Goal: Task Accomplishment & Management: Manage account settings

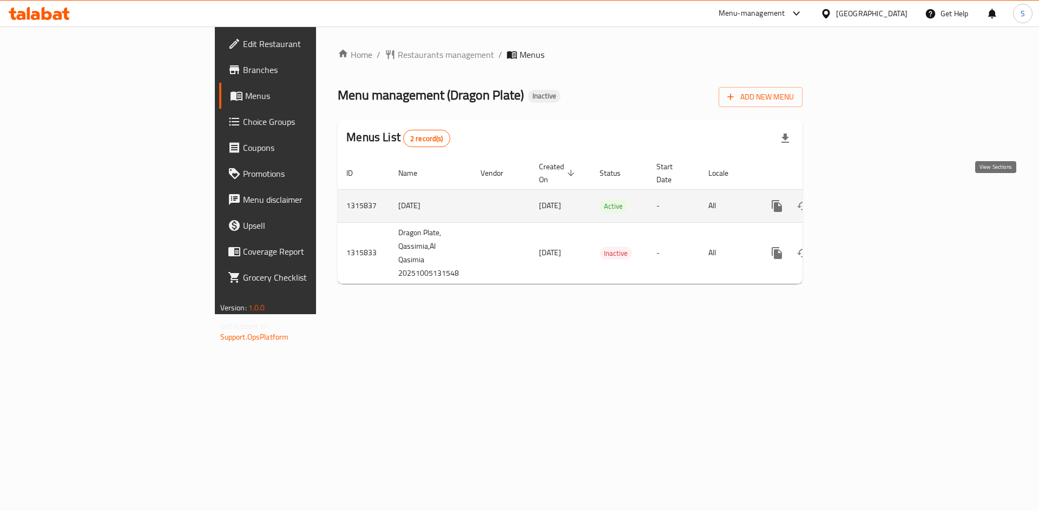
click at [868, 201] on link "enhanced table" at bounding box center [855, 206] width 26 height 26
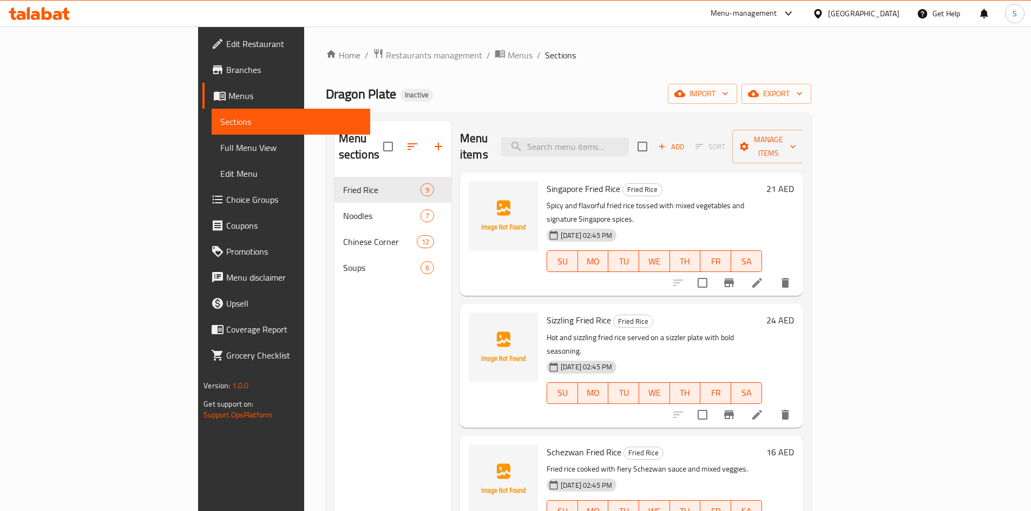
click at [336, 74] on div "Home / Restaurants management / Menus / Sections Dragon Plate Inactive import e…" at bounding box center [568, 344] width 485 height 593
click at [811, 82] on div "Home / Restaurants management / Menus / Sections Dragon Plate Inactive import e…" at bounding box center [568, 344] width 485 height 593
click at [803, 96] on span "export" at bounding box center [776, 94] width 52 height 14
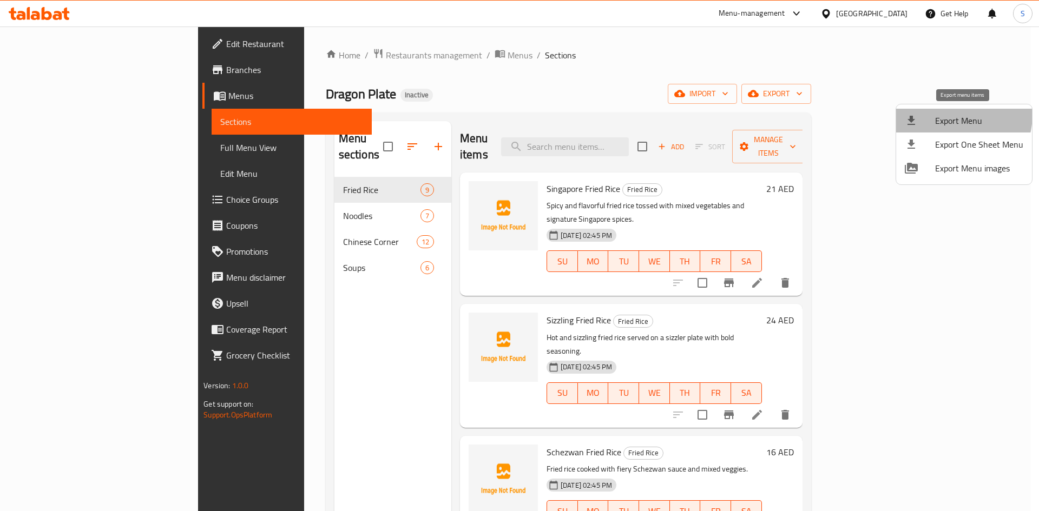
click at [952, 115] on span "Export Menu" at bounding box center [979, 120] width 88 height 13
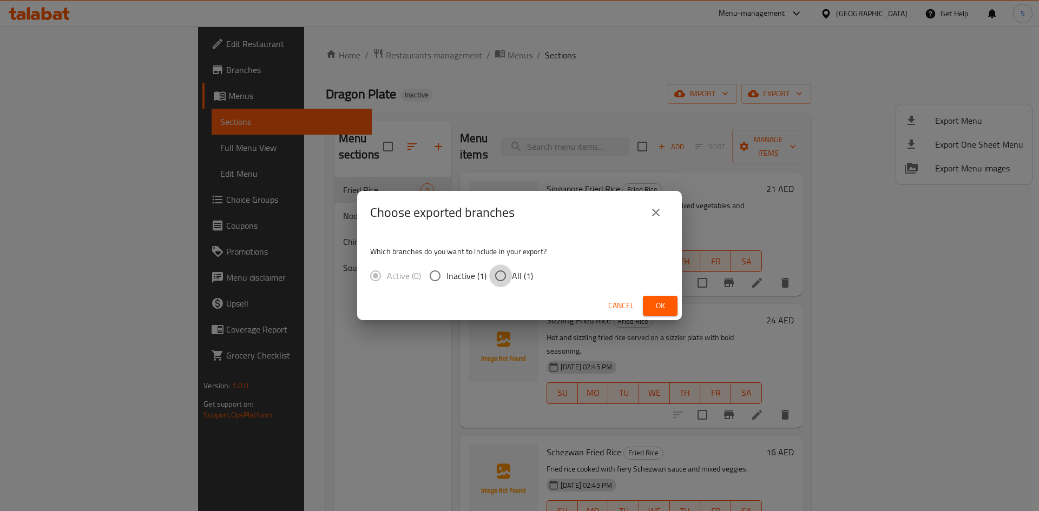
click at [510, 279] on input "All (1)" at bounding box center [500, 276] width 23 height 23
radio input "true"
click at [670, 305] on button "Ok" at bounding box center [660, 306] width 35 height 20
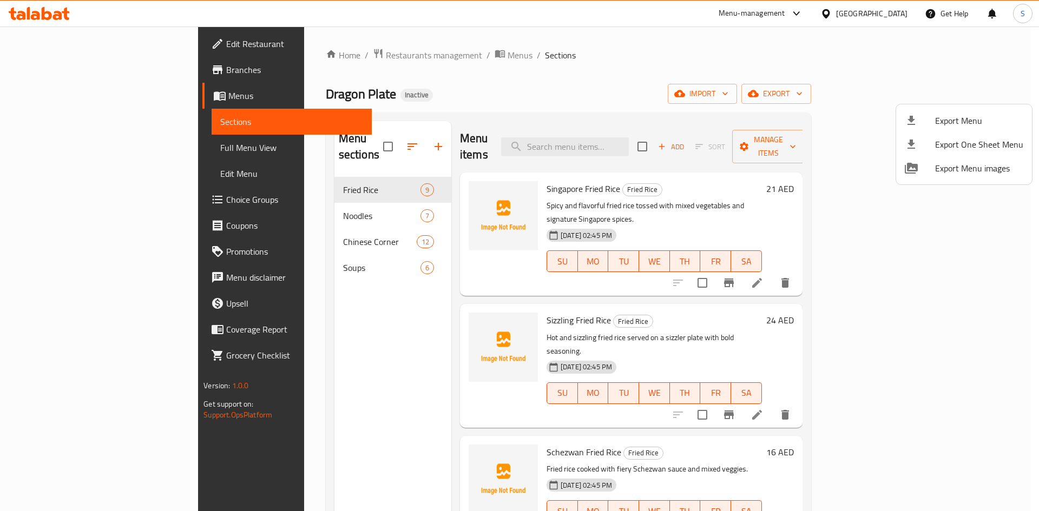
click at [113, 47] on div at bounding box center [519, 255] width 1039 height 511
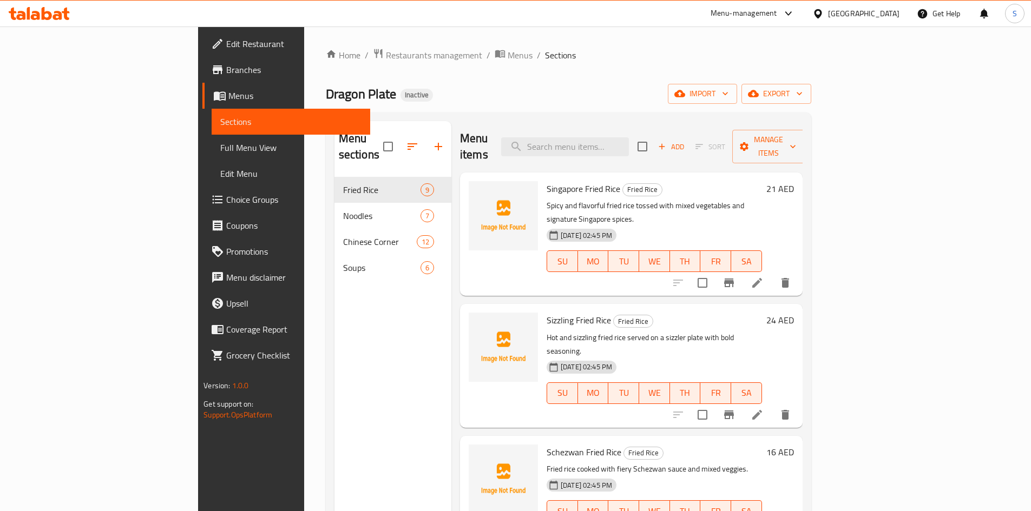
click at [226, 47] on span "Edit Restaurant" at bounding box center [293, 43] width 135 height 13
click at [220, 145] on span "Full Menu View" at bounding box center [290, 147] width 141 height 13
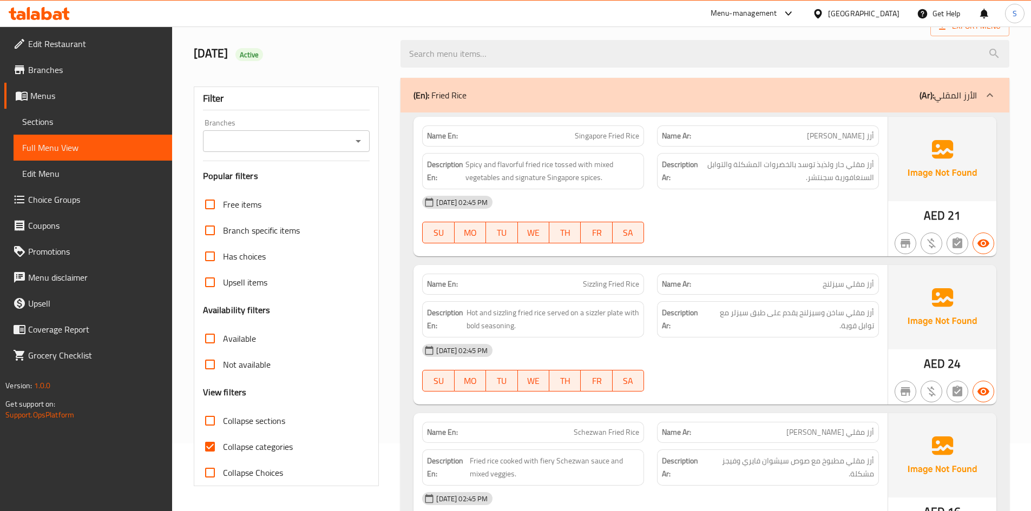
scroll to position [162, 0]
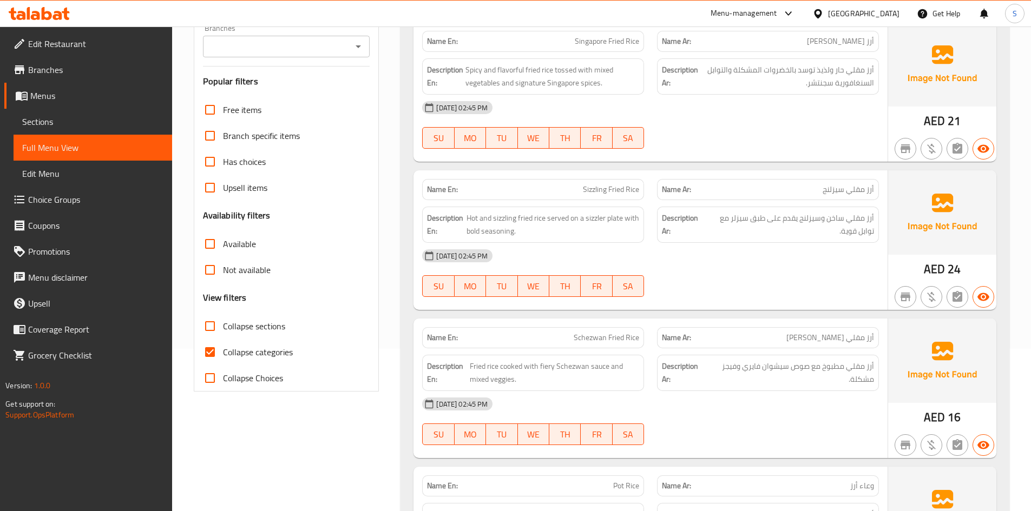
click at [219, 353] on input "Collapse categories" at bounding box center [210, 352] width 26 height 26
checkbox input "false"
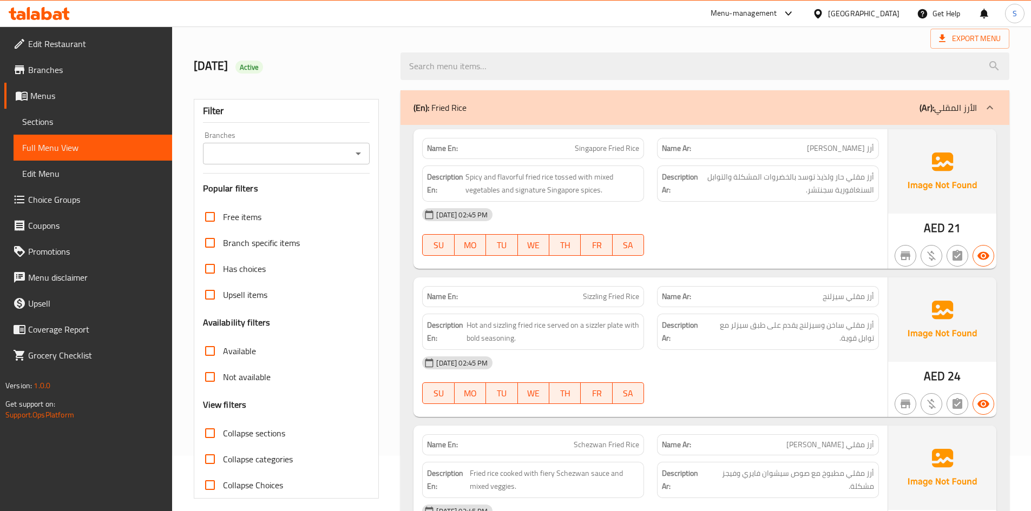
scroll to position [108, 0]
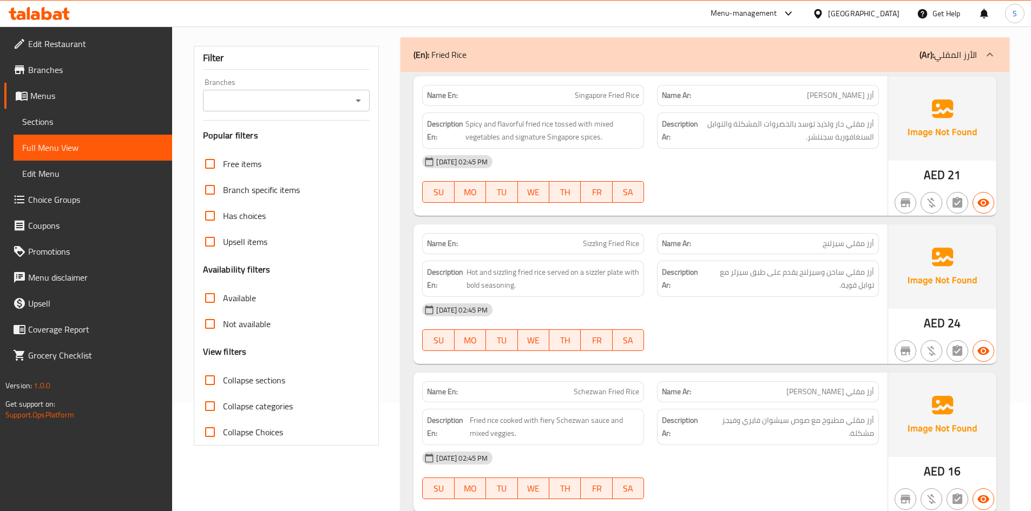
click at [243, 379] on span "Collapse sections" at bounding box center [254, 380] width 62 height 13
click at [223, 379] on input "Collapse sections" at bounding box center [210, 380] width 26 height 26
checkbox input "true"
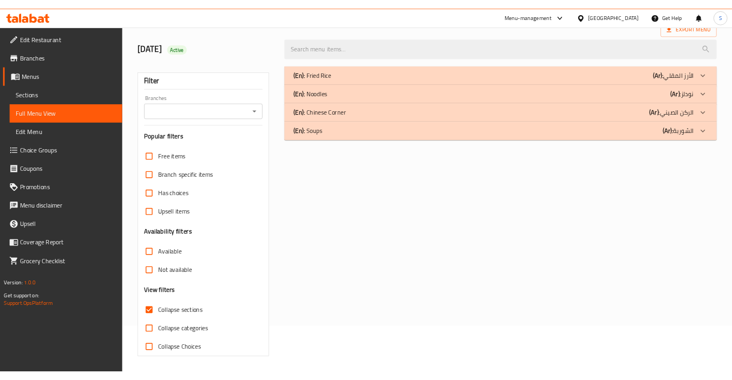
scroll to position [0, 0]
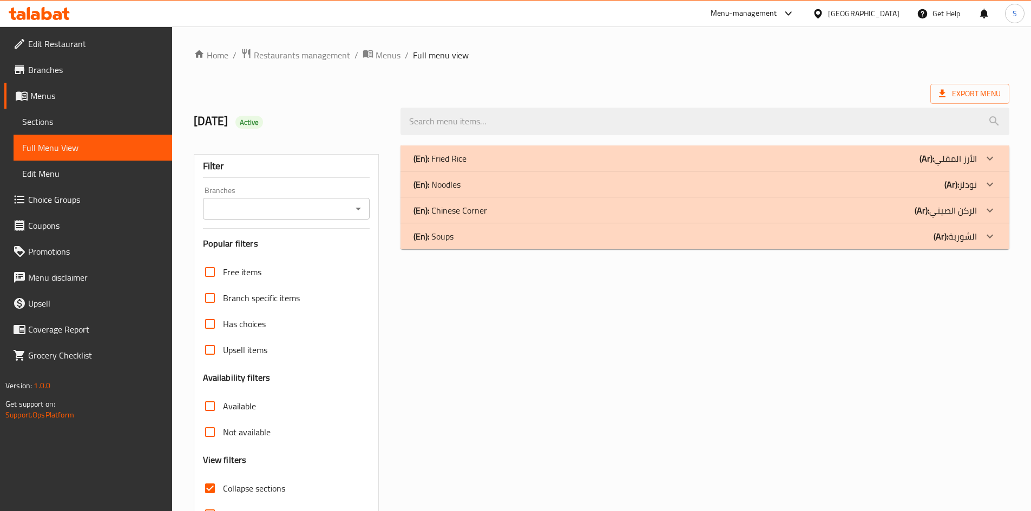
click at [700, 160] on div "(En): Fried Rice (Ar): الأرز المقلي" at bounding box center [694, 158] width 563 height 13
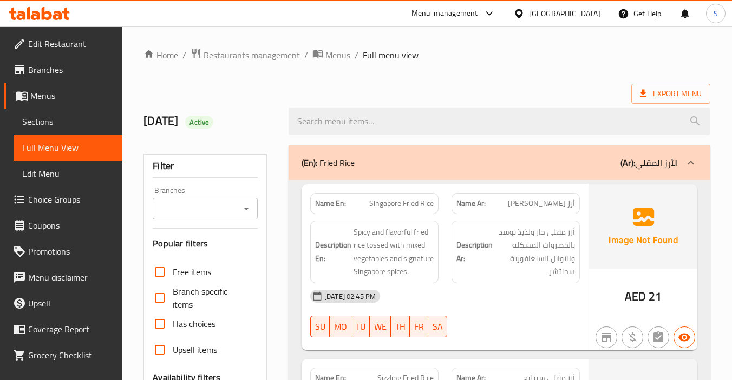
drag, startPoint x: 636, startPoint y: 56, endPoint x: 643, endPoint y: 41, distance: 17.2
click at [636, 56] on ol "Home / Restaurants management / Menus / Full menu view" at bounding box center [426, 55] width 567 height 14
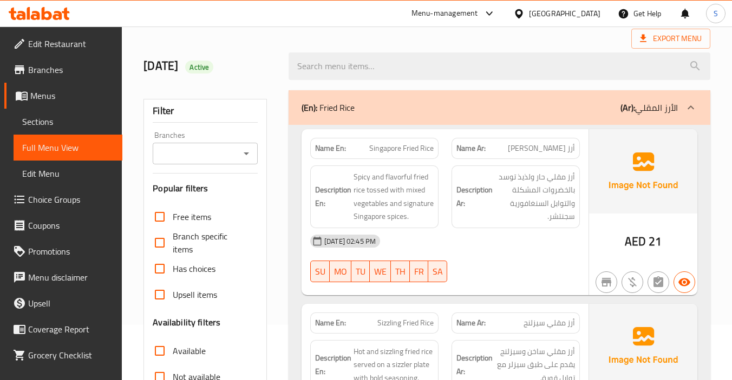
scroll to position [108, 0]
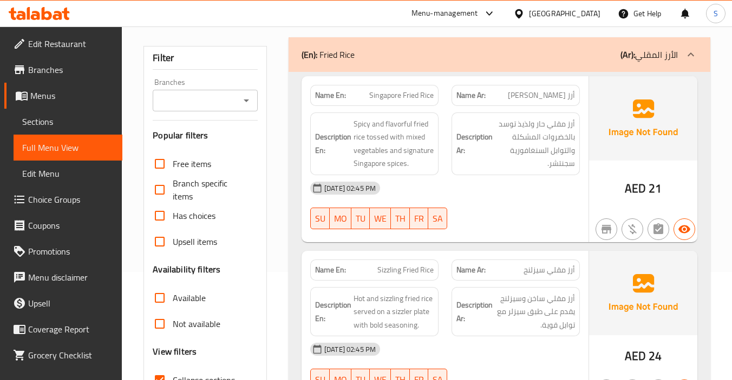
click at [514, 188] on div "[DATE] 02:45 PM" at bounding box center [445, 188] width 282 height 26
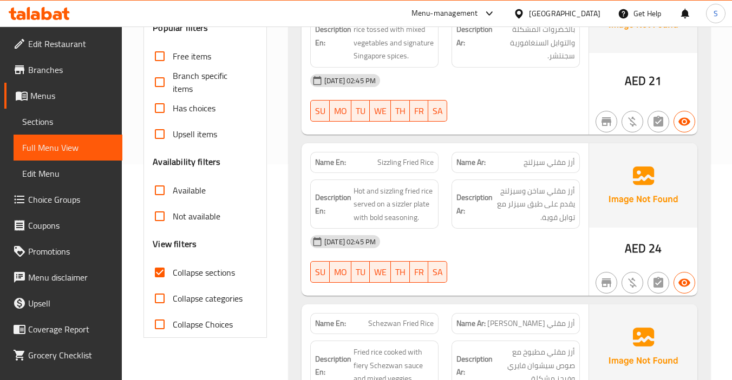
scroll to position [216, 0]
click at [483, 253] on div "[DATE] 02:45 PM" at bounding box center [445, 241] width 282 height 26
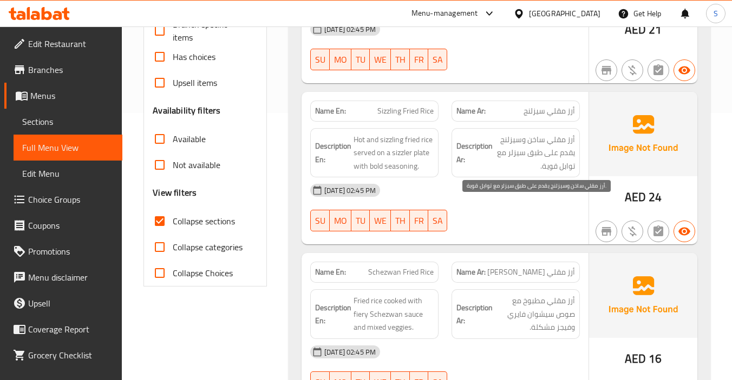
scroll to position [433, 0]
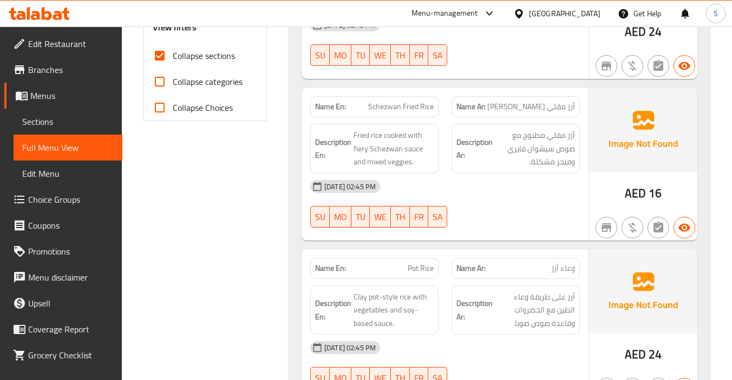
click at [479, 194] on div "[DATE] 02:45 PM" at bounding box center [445, 187] width 282 height 26
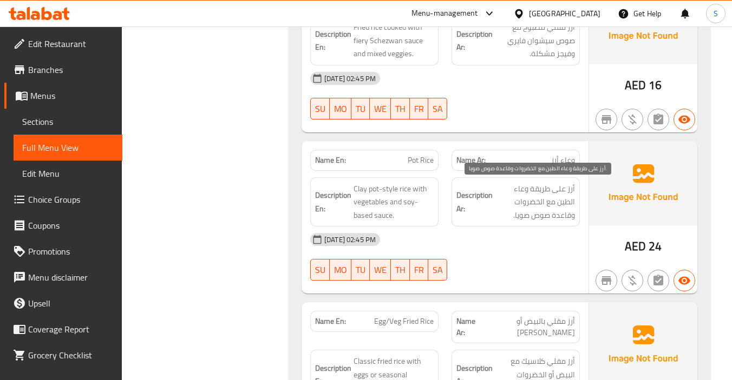
click at [540, 205] on span "أرز على طريقة وعاء الطين مع الخضروات وقاعدة صوص صويا." at bounding box center [535, 202] width 80 height 40
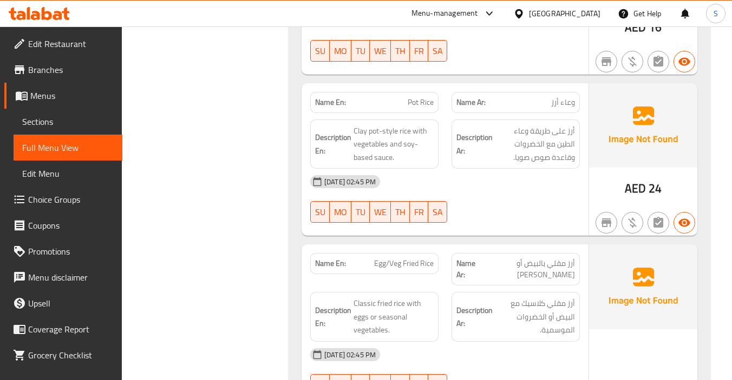
scroll to position [704, 0]
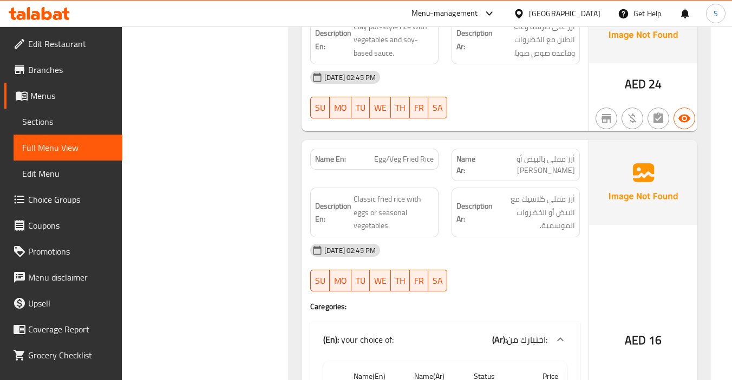
click at [533, 244] on div "[DATE] 02:45 PM" at bounding box center [445, 251] width 282 height 26
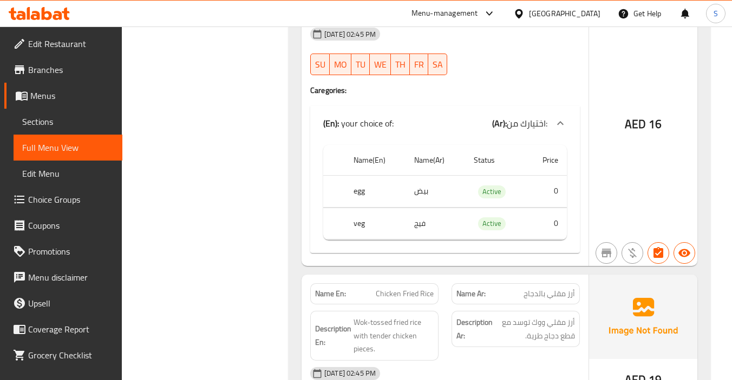
scroll to position [974, 0]
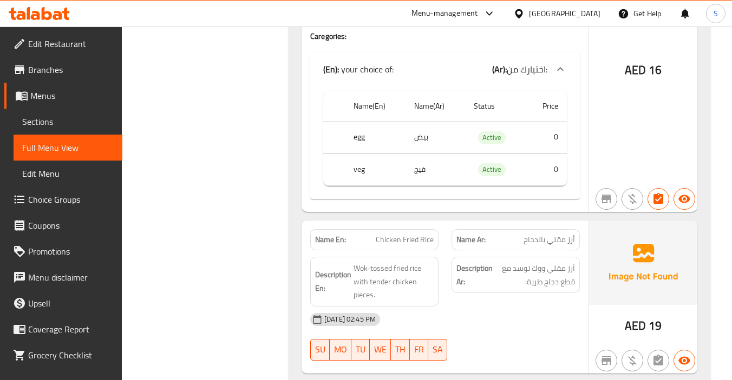
click at [484, 257] on div "Description Ar: أرز مقلي ووك توسد مع قطع دجاج طرية." at bounding box center [515, 275] width 128 height 36
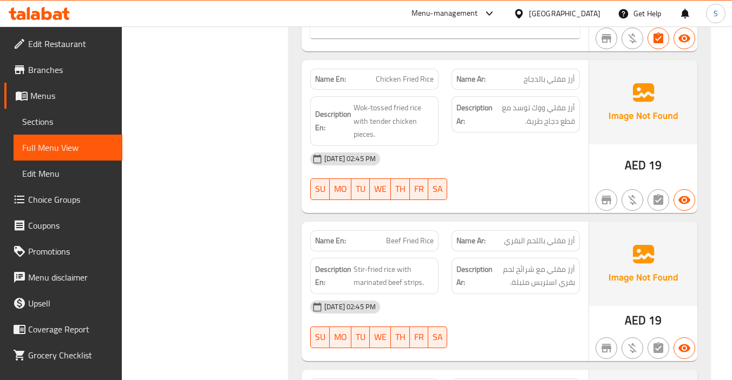
scroll to position [1136, 0]
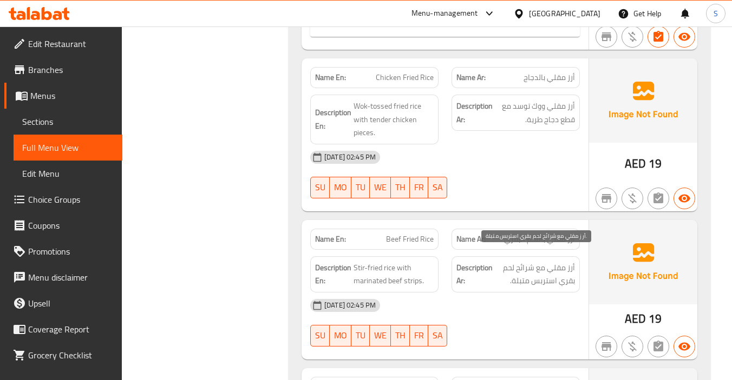
click at [505, 261] on span "أرز مقلي مع شرائح لحم بقري استربس متبلة." at bounding box center [535, 274] width 80 height 27
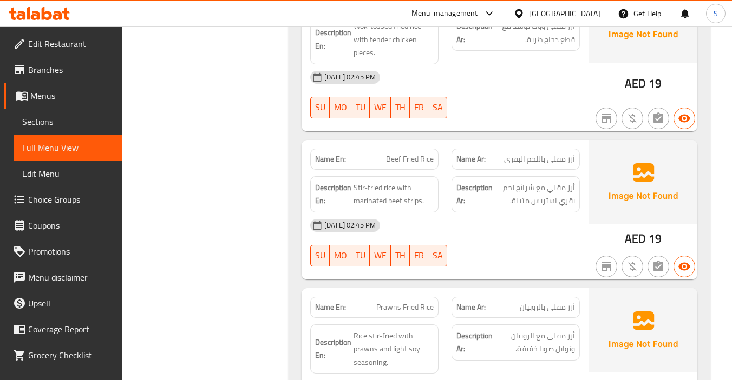
scroll to position [1353, 0]
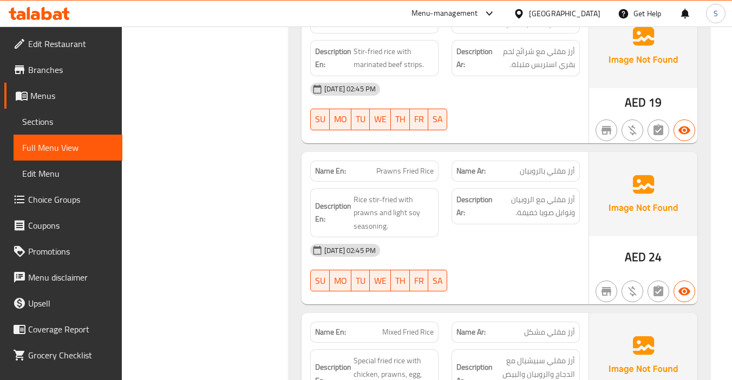
click at [501, 219] on div "Description Ar: أرز مقلي مع الروبيان وتوابل صويا خفيفة." at bounding box center [515, 213] width 141 height 63
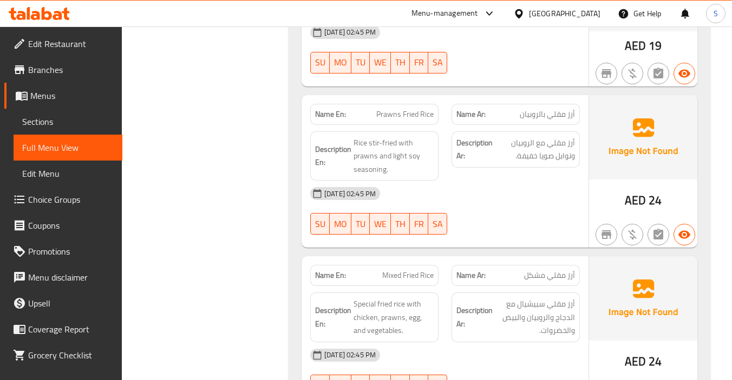
scroll to position [1515, 0]
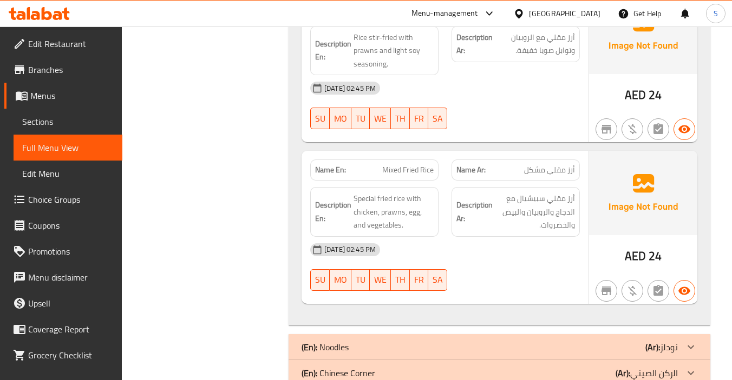
click at [537, 240] on div "[DATE] 02:45 PM" at bounding box center [445, 250] width 282 height 26
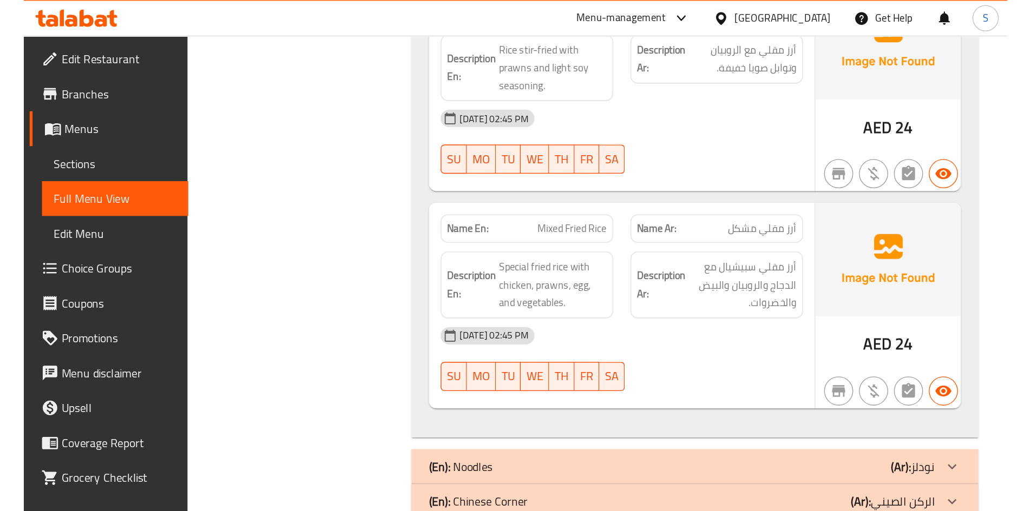
scroll to position [1256, 0]
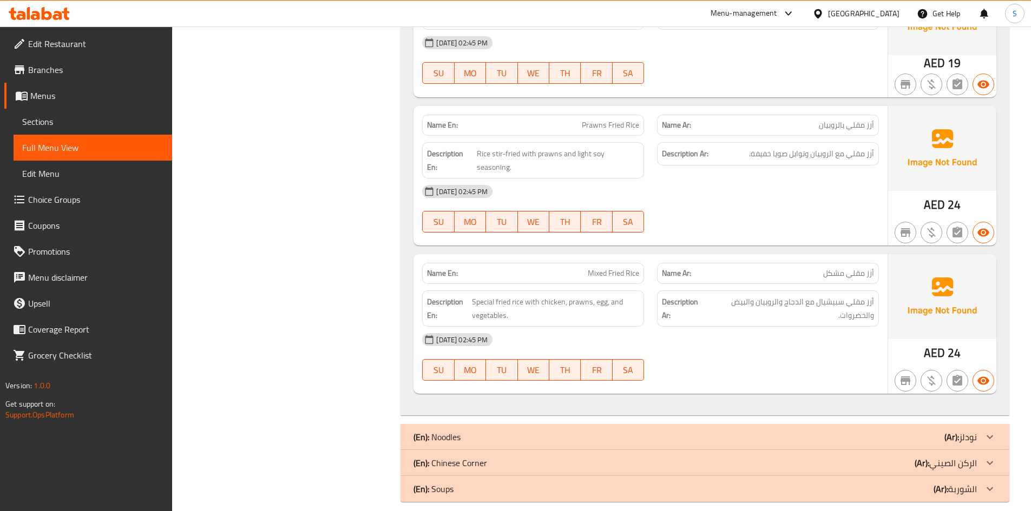
click at [633, 144] on div "Description En: Rice stir-fried with prawns and light soy seasoning." at bounding box center [533, 160] width 222 height 36
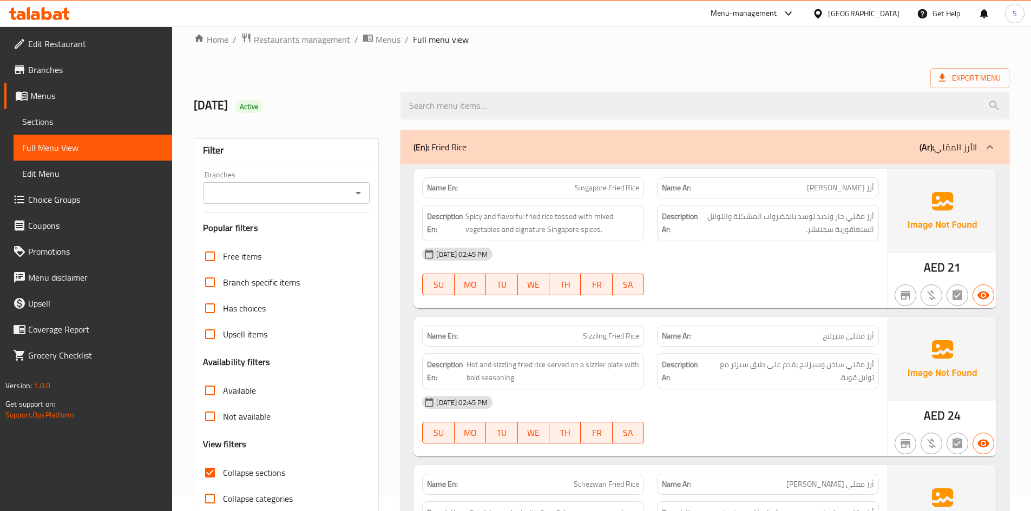
scroll to position [11, 0]
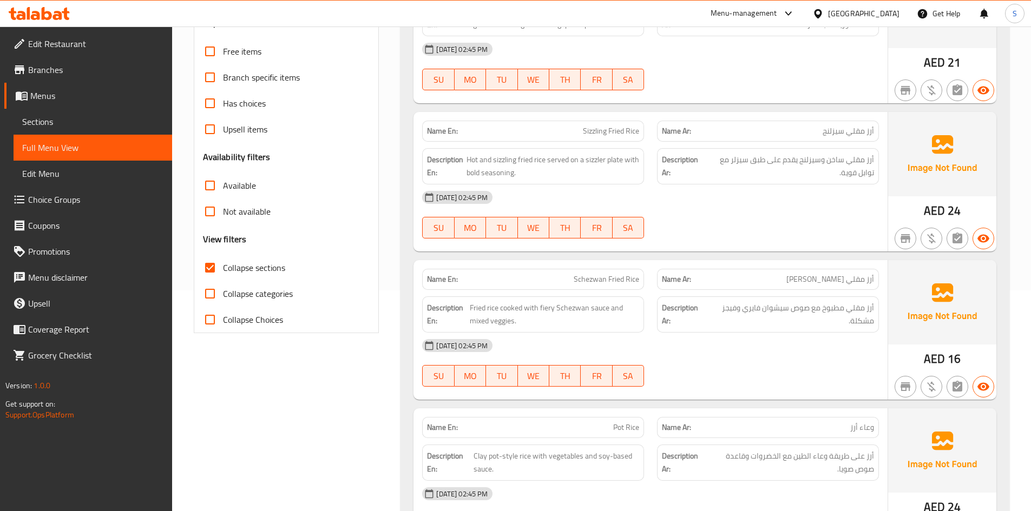
scroll to position [281, 0]
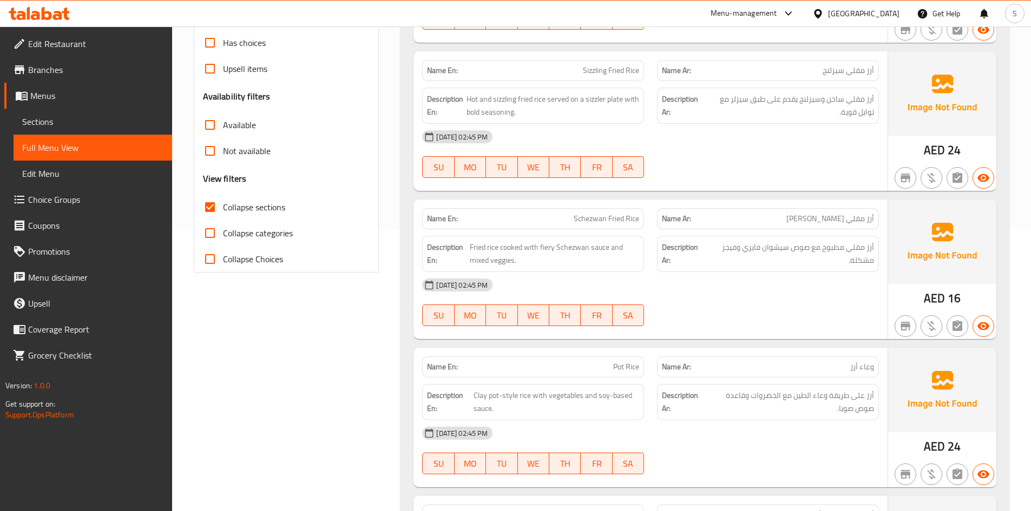
click at [601, 70] on span "Sizzling Fried Rice" at bounding box center [611, 70] width 56 height 11
copy span "Sizzling Fried Rice"
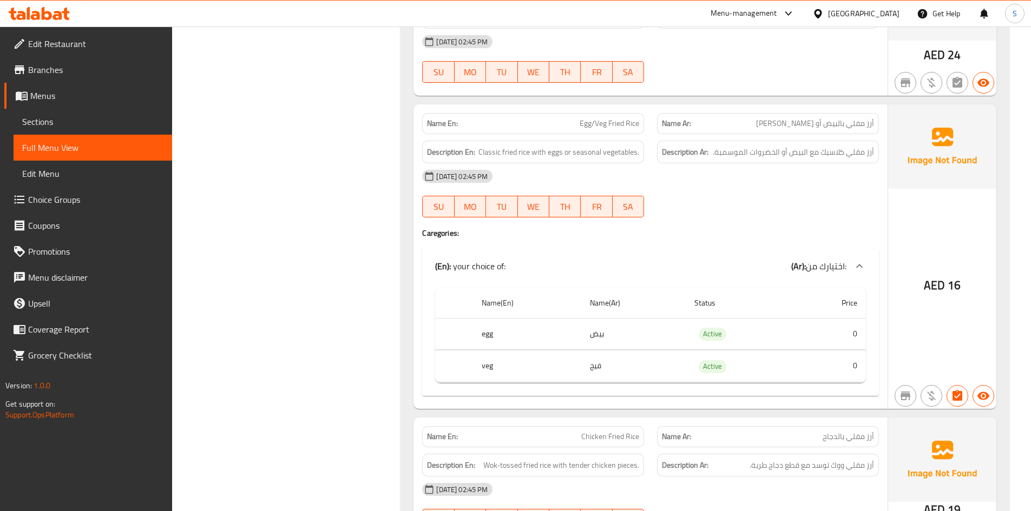
scroll to position [714, 0]
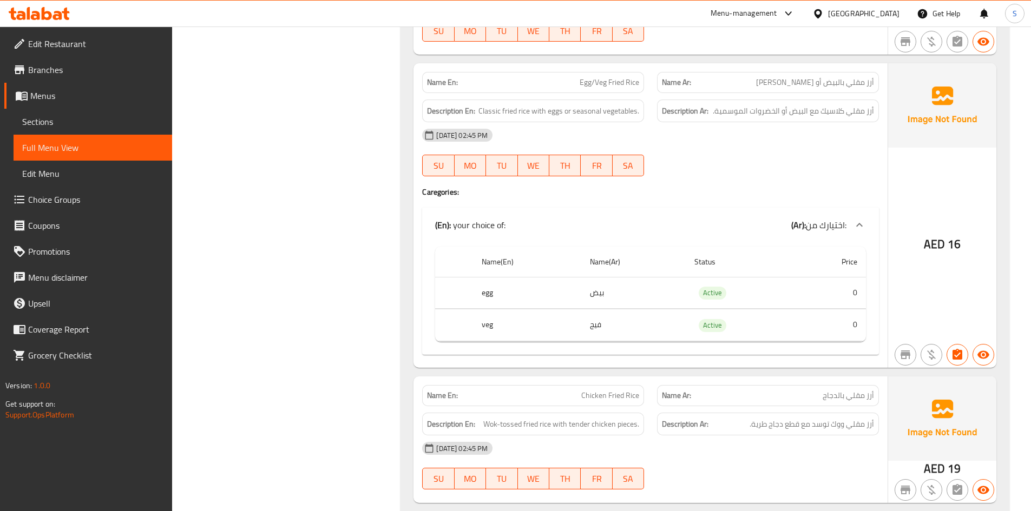
click at [614, 81] on span "Egg/Veg Fried Rice" at bounding box center [610, 82] width 60 height 11
copy span "Egg/Veg Fried Rice"
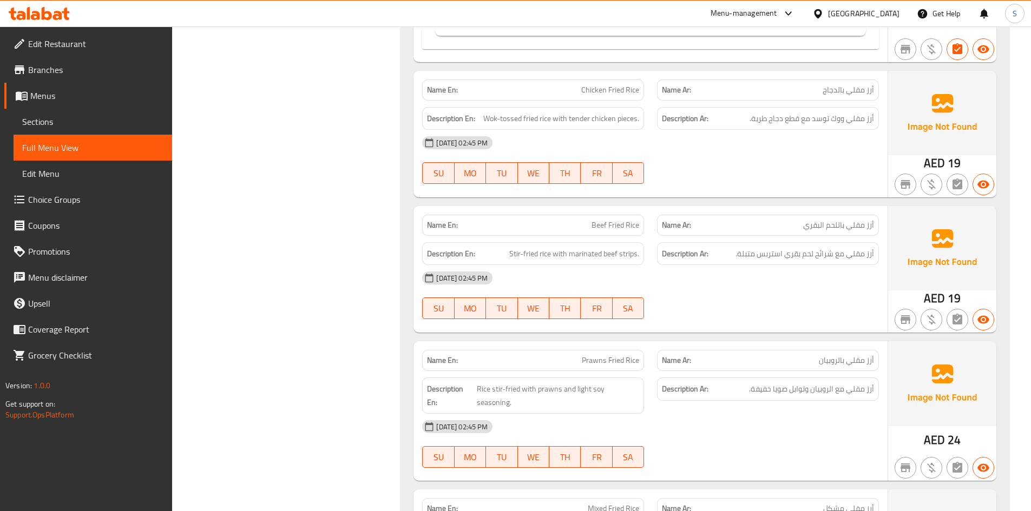
scroll to position [1039, 0]
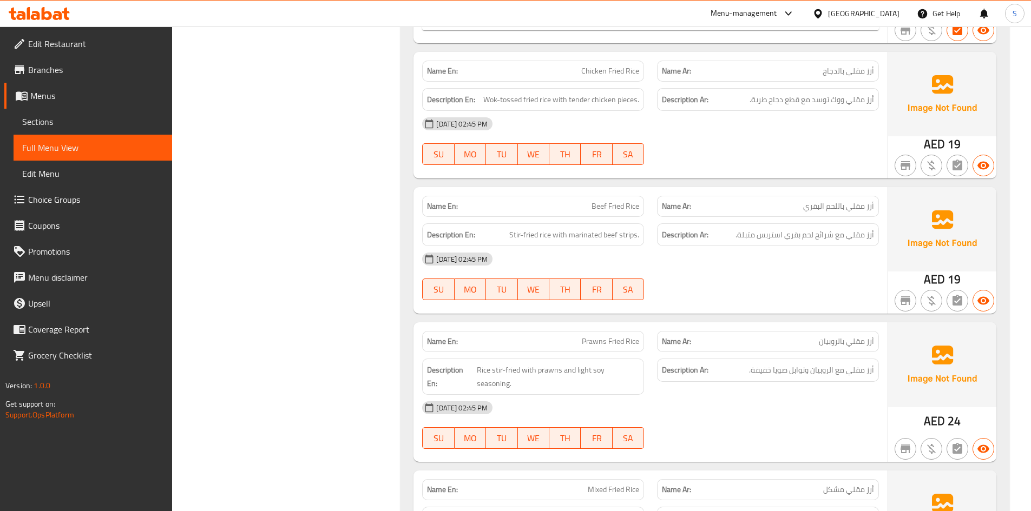
click at [602, 203] on span "Beef Fried Rice" at bounding box center [616, 206] width 48 height 11
copy span "Beef Fried Rice"
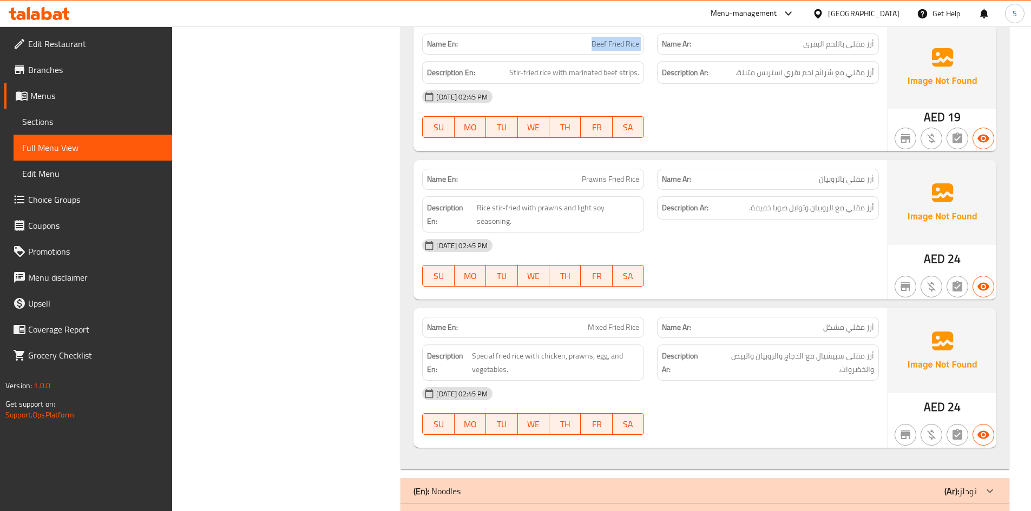
scroll to position [1256, 0]
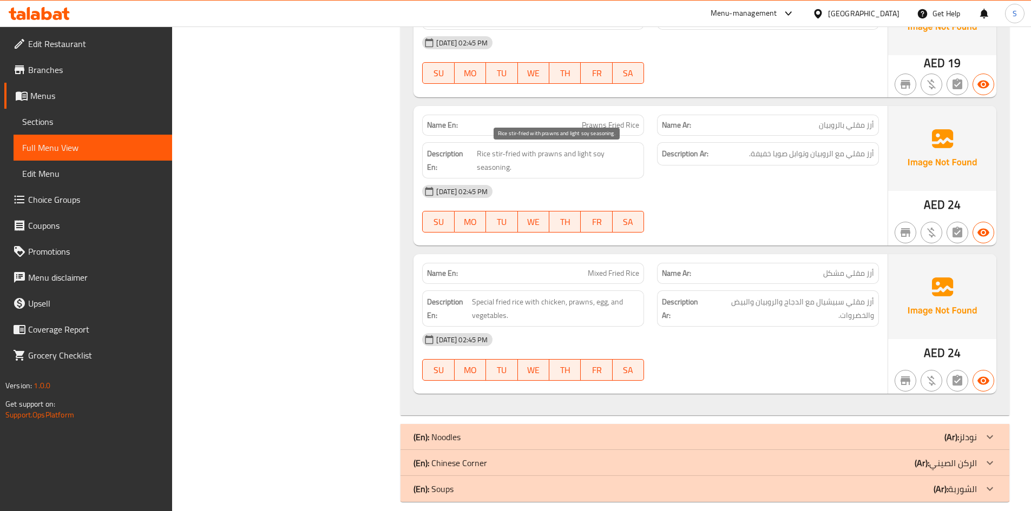
click at [617, 154] on span "Rice stir-fried with prawns and light soy seasoning." at bounding box center [558, 160] width 162 height 27
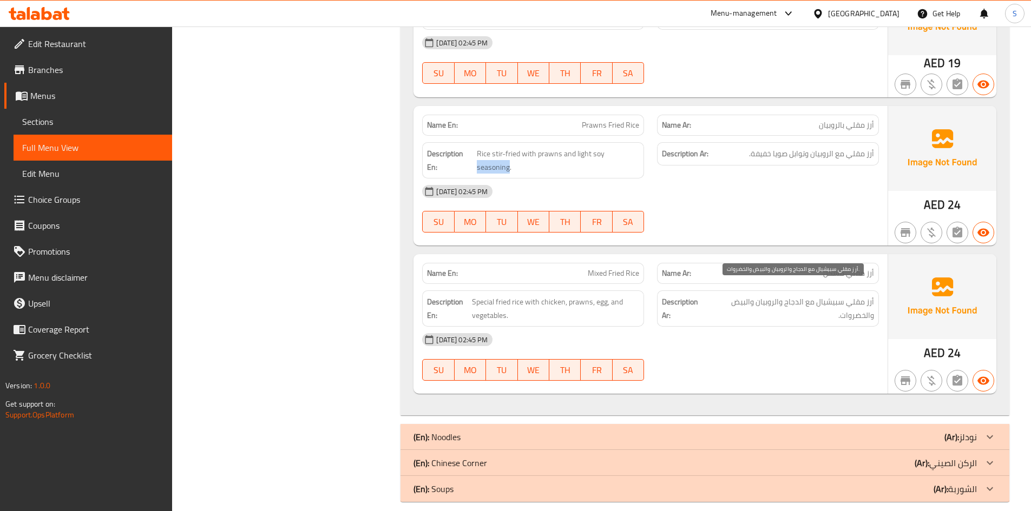
copy span "seasoning"
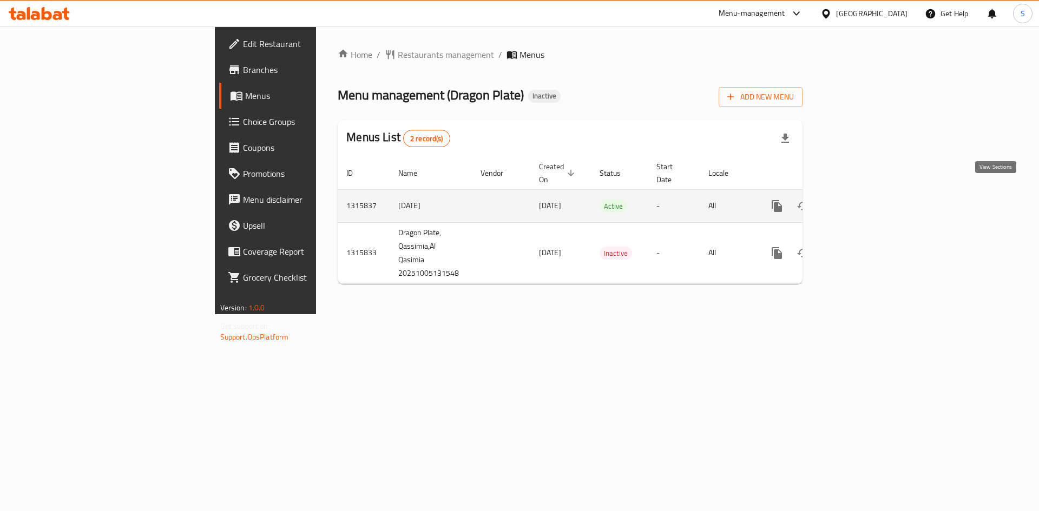
click at [868, 193] on link "enhanced table" at bounding box center [855, 206] width 26 height 26
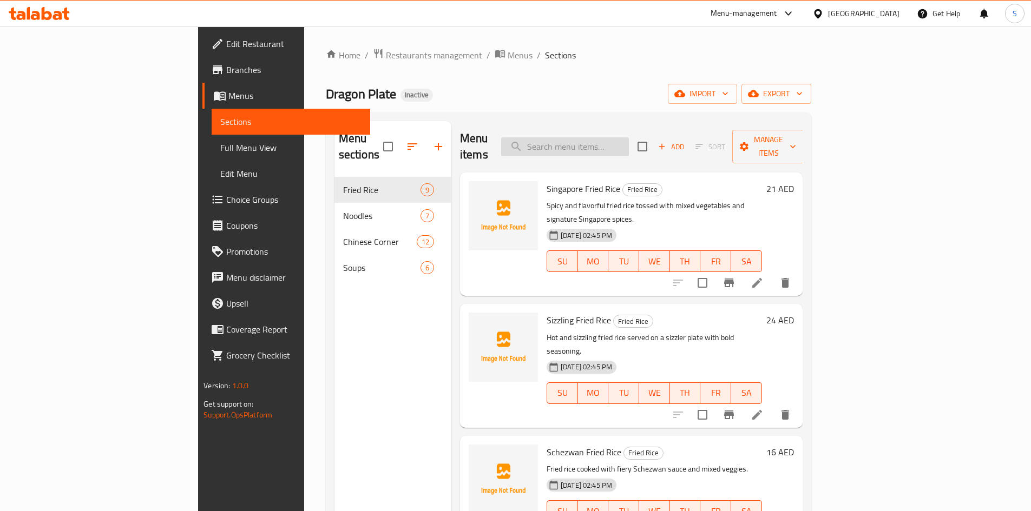
click at [629, 137] on input "search" at bounding box center [565, 146] width 128 height 19
paste input "Sizzling Fried Rice"
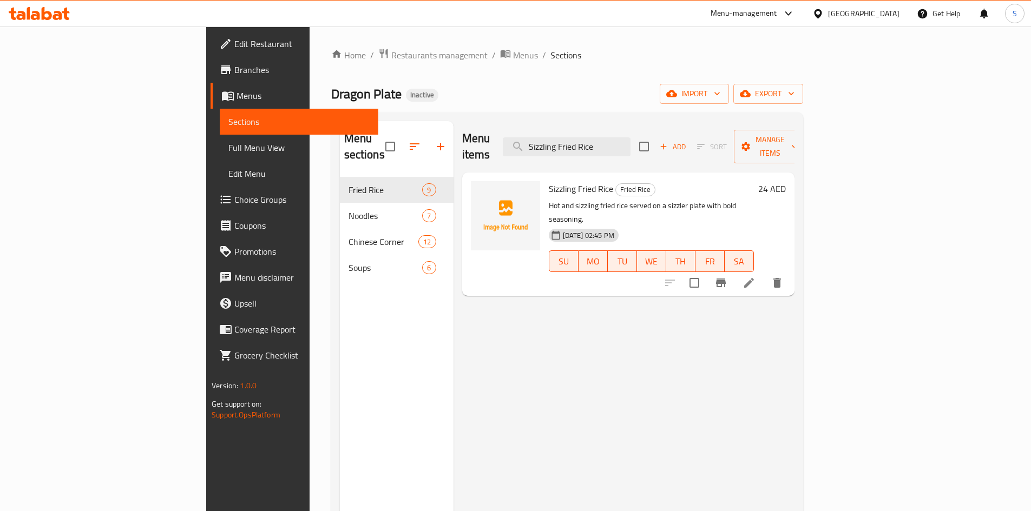
click at [627, 155] on div "Menu items Sizzling Fried Rice Add Sort Manage items" at bounding box center [628, 146] width 332 height 51
click at [626, 144] on input "Sizzling Fried Rice" at bounding box center [567, 146] width 128 height 19
paste input "Egg/Ve"
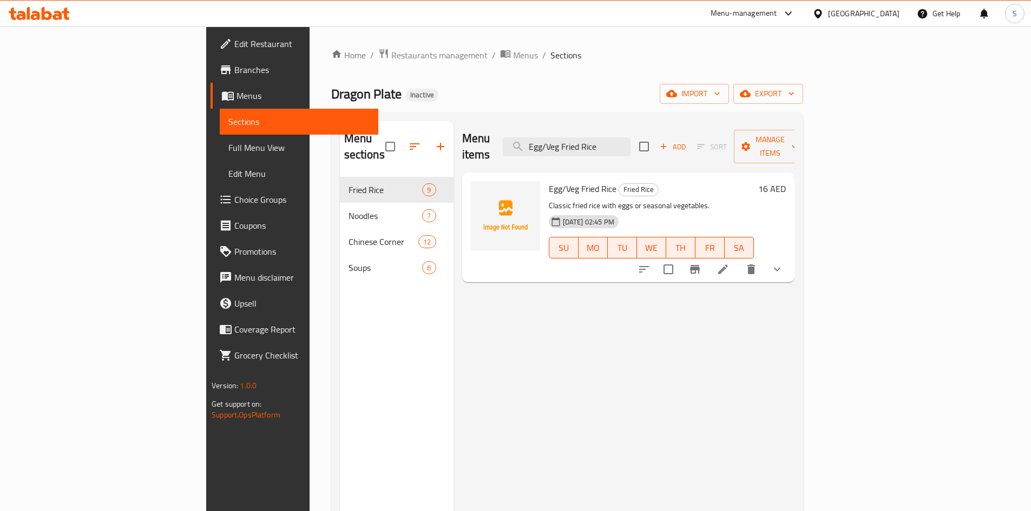
click at [647, 127] on div "Menu items Egg/Veg Fried Rice Add Sort Manage items" at bounding box center [628, 146] width 332 height 51
click at [630, 137] on input "Egg/Veg Fried Rice" at bounding box center [567, 146] width 128 height 19
paste input "Beef"
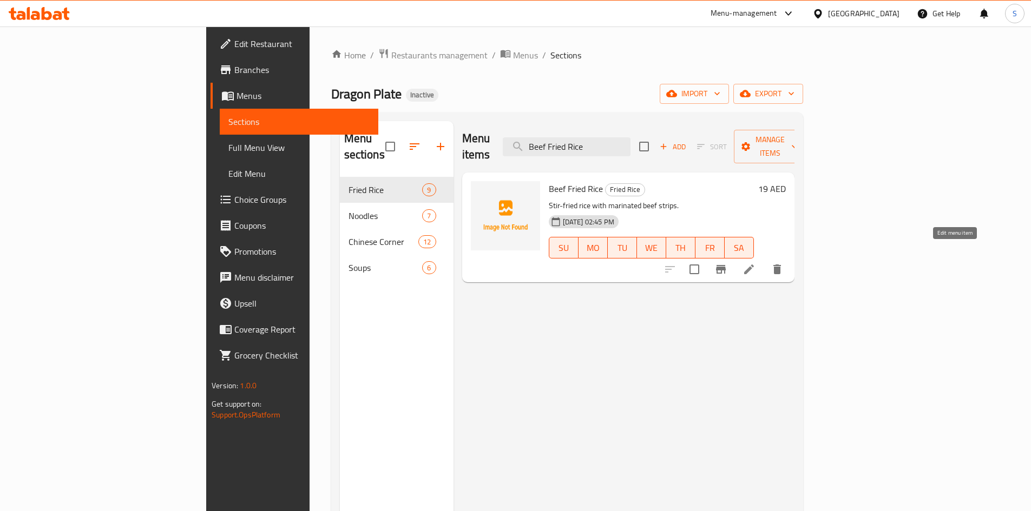
type input "Beef Fried Rice"
click at [591, 105] on div "Home / Restaurants management / Menus / Sections Dragon Plate Inactive import e…" at bounding box center [567, 344] width 472 height 593
click at [228, 144] on span "Full Menu View" at bounding box center [298, 147] width 141 height 13
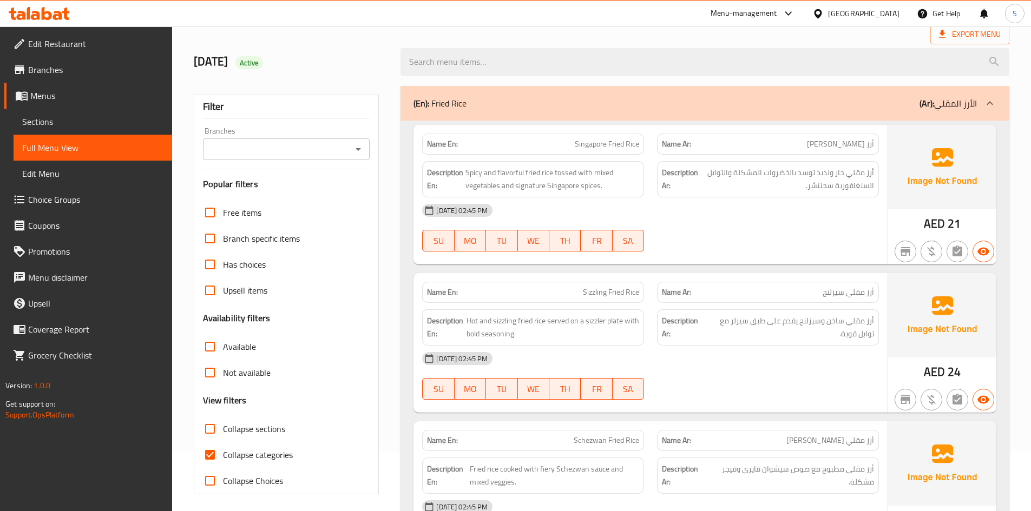
scroll to position [162, 0]
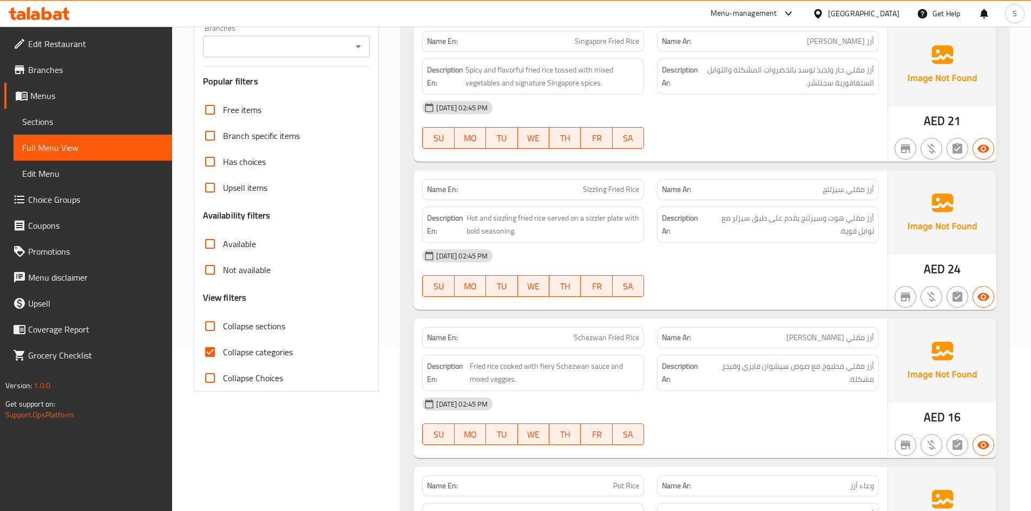
click at [266, 357] on span "Collapse categories" at bounding box center [258, 352] width 70 height 13
click at [223, 357] on input "Collapse categories" at bounding box center [210, 352] width 26 height 26
checkbox input "false"
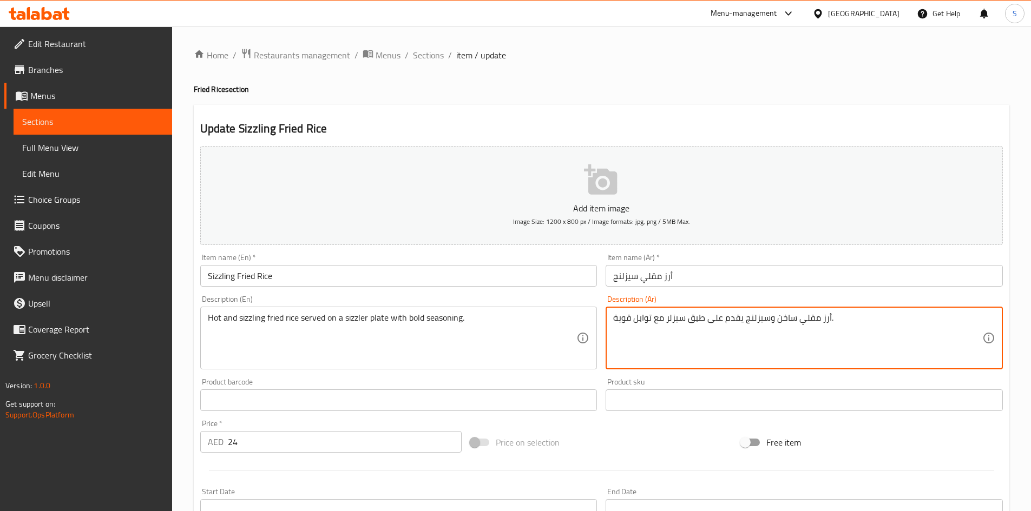
click at [785, 314] on textarea "أرز مقلي ساخن وسيزلنج يقدم على طبق سيزلر مع توابل قوية." at bounding box center [797, 338] width 369 height 51
type textarea "أرز مقلي هوت وسيزلنج يقدم على طبق سيزلر مع توابل قوية."
click at [834, 269] on input "أرز مقلي سيزلنج" at bounding box center [804, 276] width 397 height 22
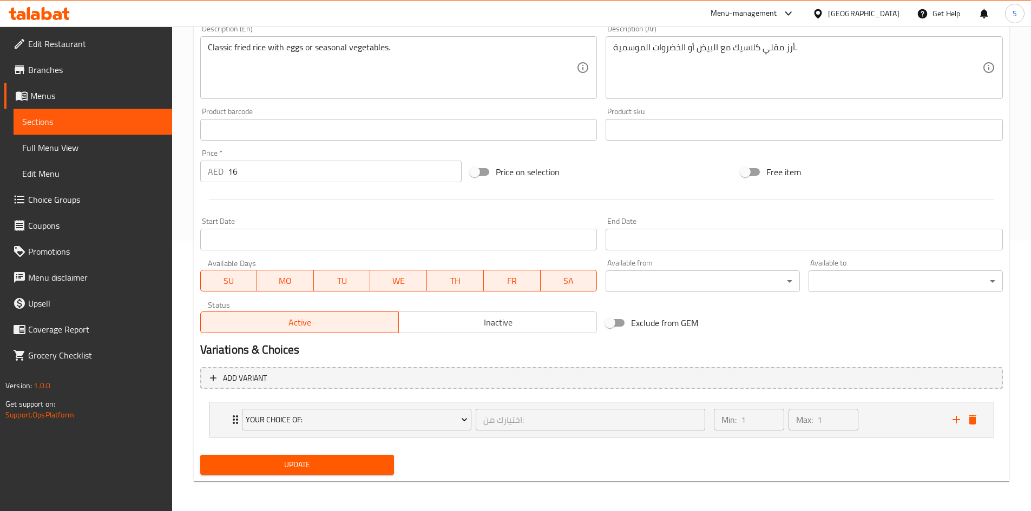
scroll to position [271, 0]
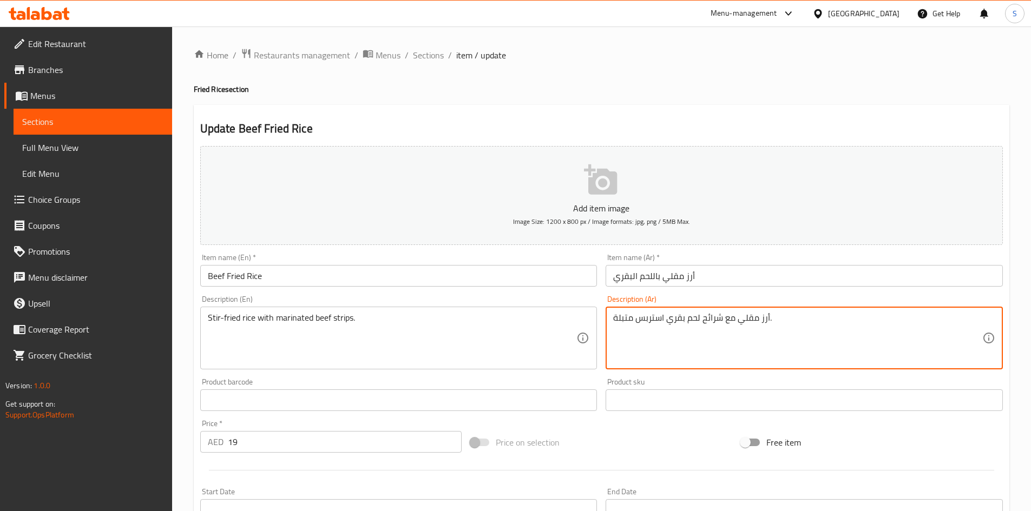
click at [650, 324] on textarea "أرز مقلي مع شرائح لحم بقري استربس متبلة." at bounding box center [797, 338] width 369 height 51
type textarea "أرز مقلي مع شرائح لحم بقري متبلة."
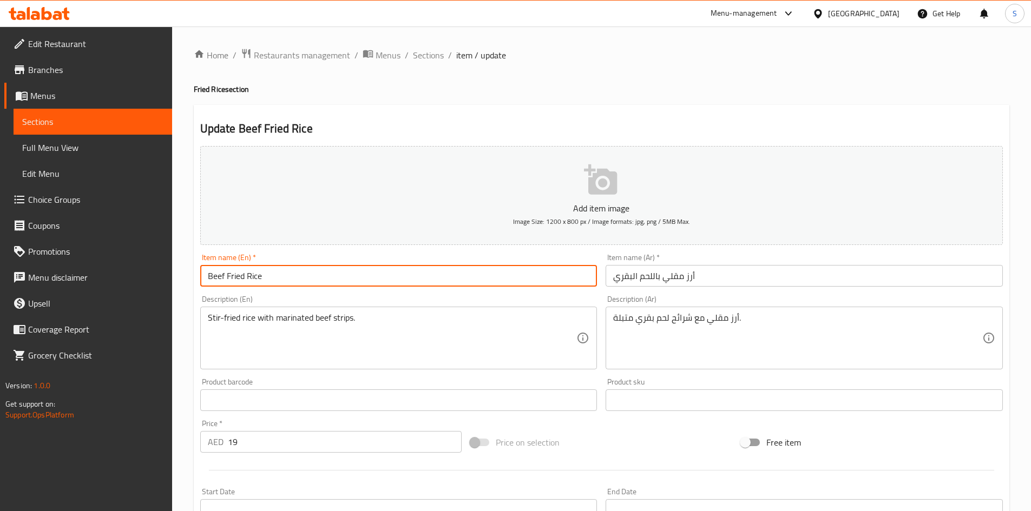
click at [381, 281] on input "Beef Fried Rice" at bounding box center [398, 276] width 397 height 22
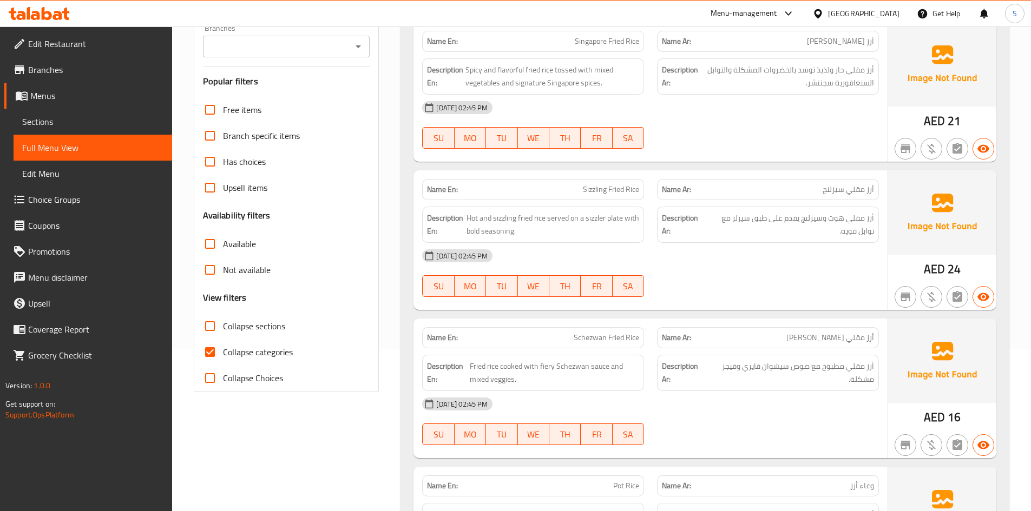
click at [239, 357] on span "Collapse categories" at bounding box center [258, 352] width 70 height 13
click at [223, 357] on input "Collapse categories" at bounding box center [210, 352] width 26 height 26
checkbox input "false"
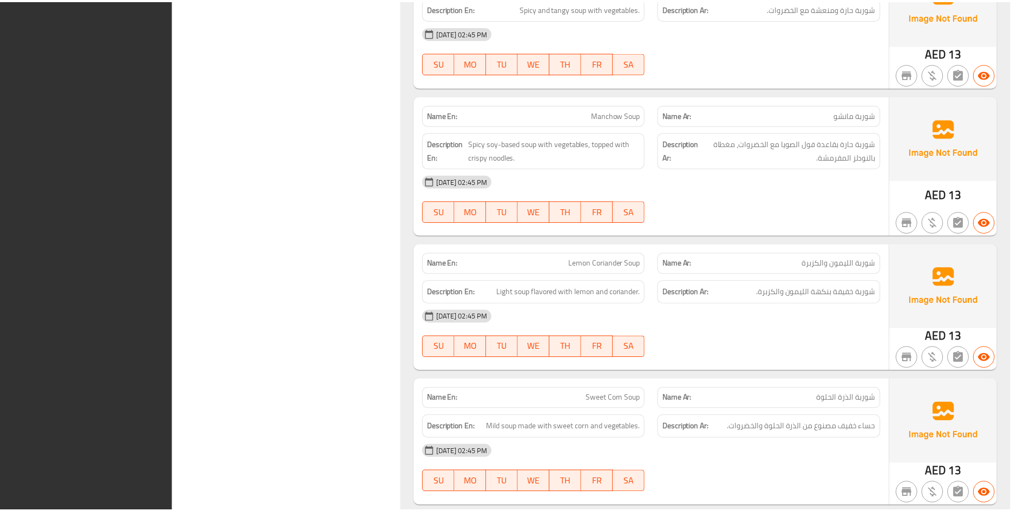
scroll to position [5018, 0]
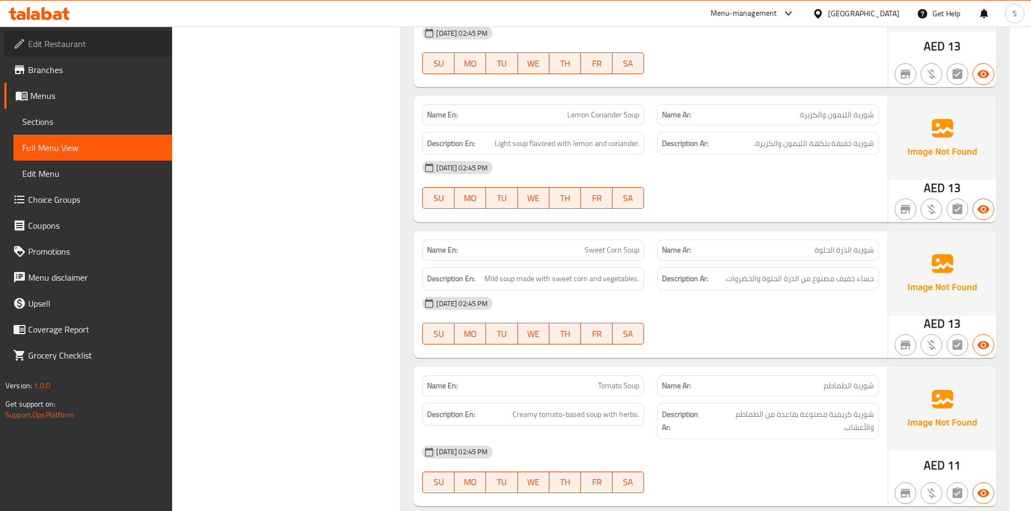
click at [96, 49] on span "Edit Restaurant" at bounding box center [95, 43] width 135 height 13
